Goal: Find contact information: Find contact information

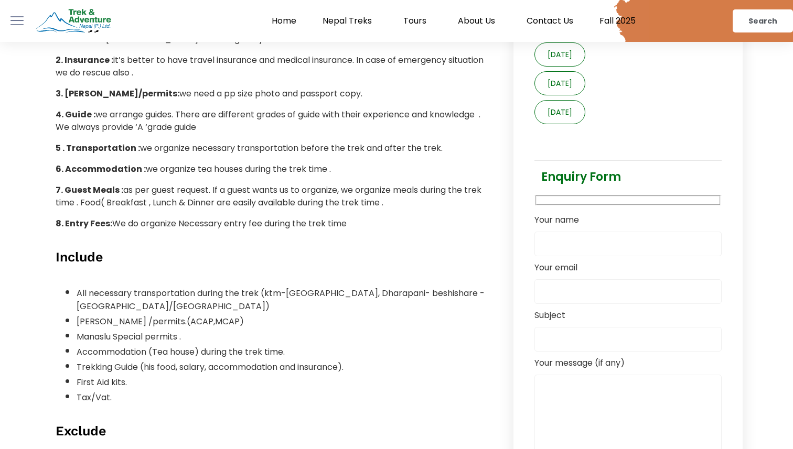
scroll to position [930, 0]
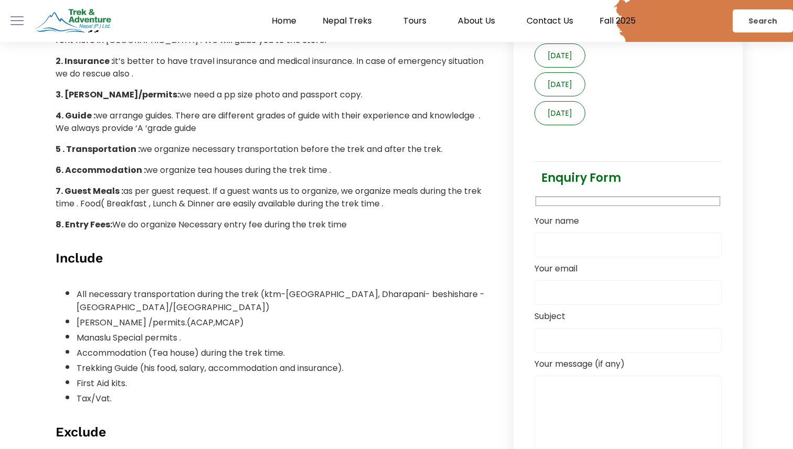
drag, startPoint x: 213, startPoint y: 212, endPoint x: 378, endPoint y: 212, distance: 165.6
click at [378, 219] on p "8. Entry Fees: We do organize Necessary entry fee during the trek time" at bounding box center [271, 225] width 431 height 13
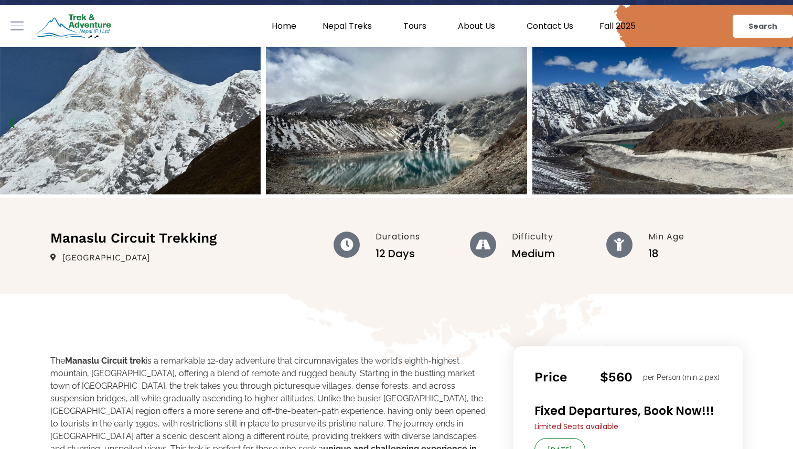
scroll to position [0, 0]
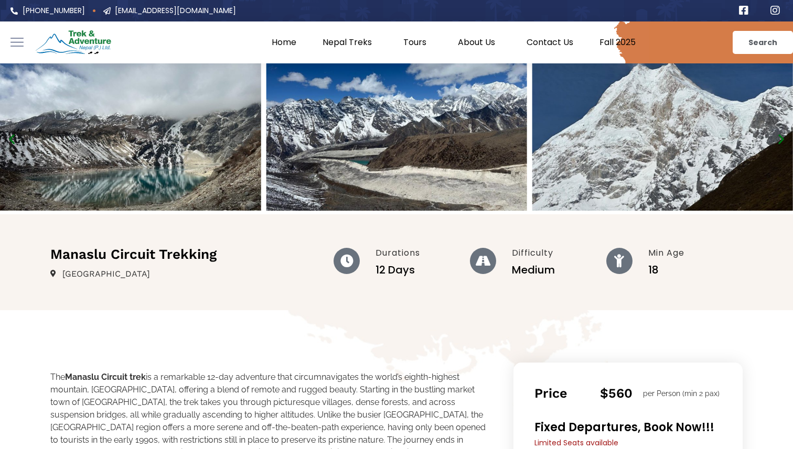
click at [552, 37] on link "Contact Us" at bounding box center [549, 42] width 73 height 10
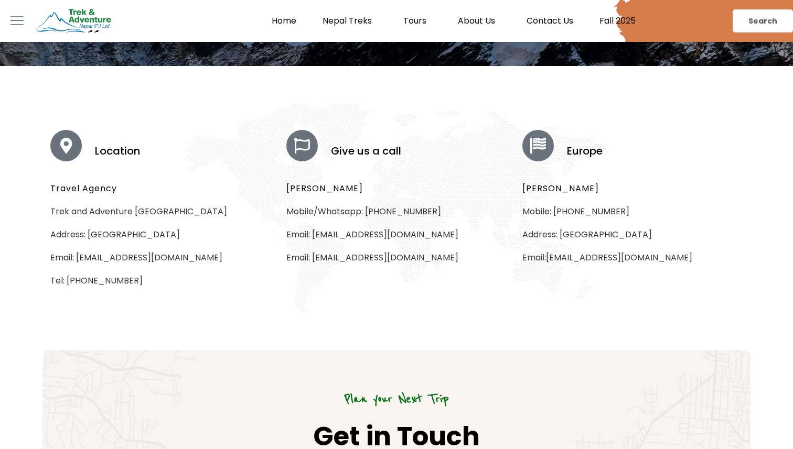
scroll to position [247, 0]
